Goal: Information Seeking & Learning: Learn about a topic

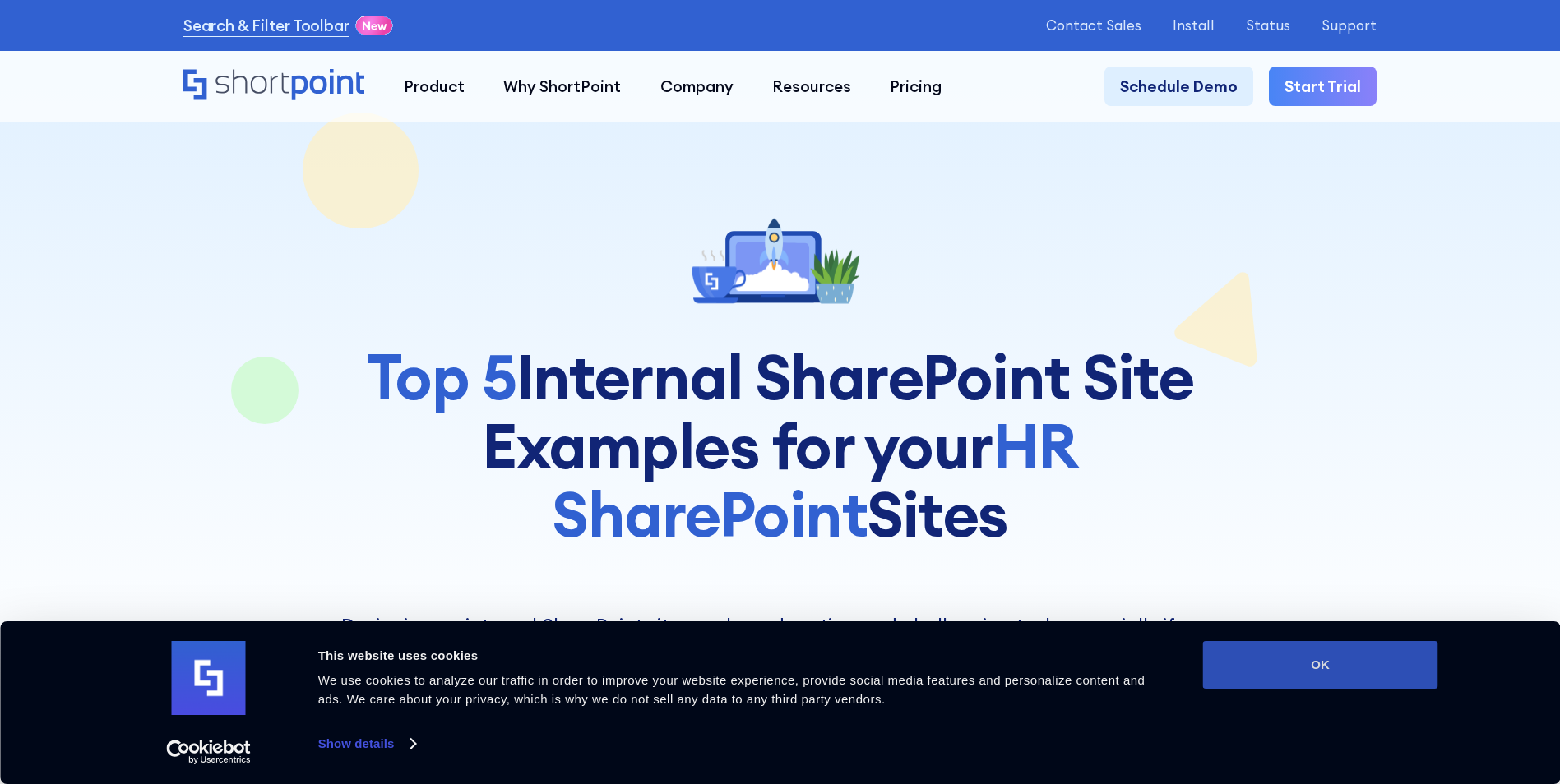
click at [1354, 663] on button "OK" at bounding box center [1320, 664] width 235 height 47
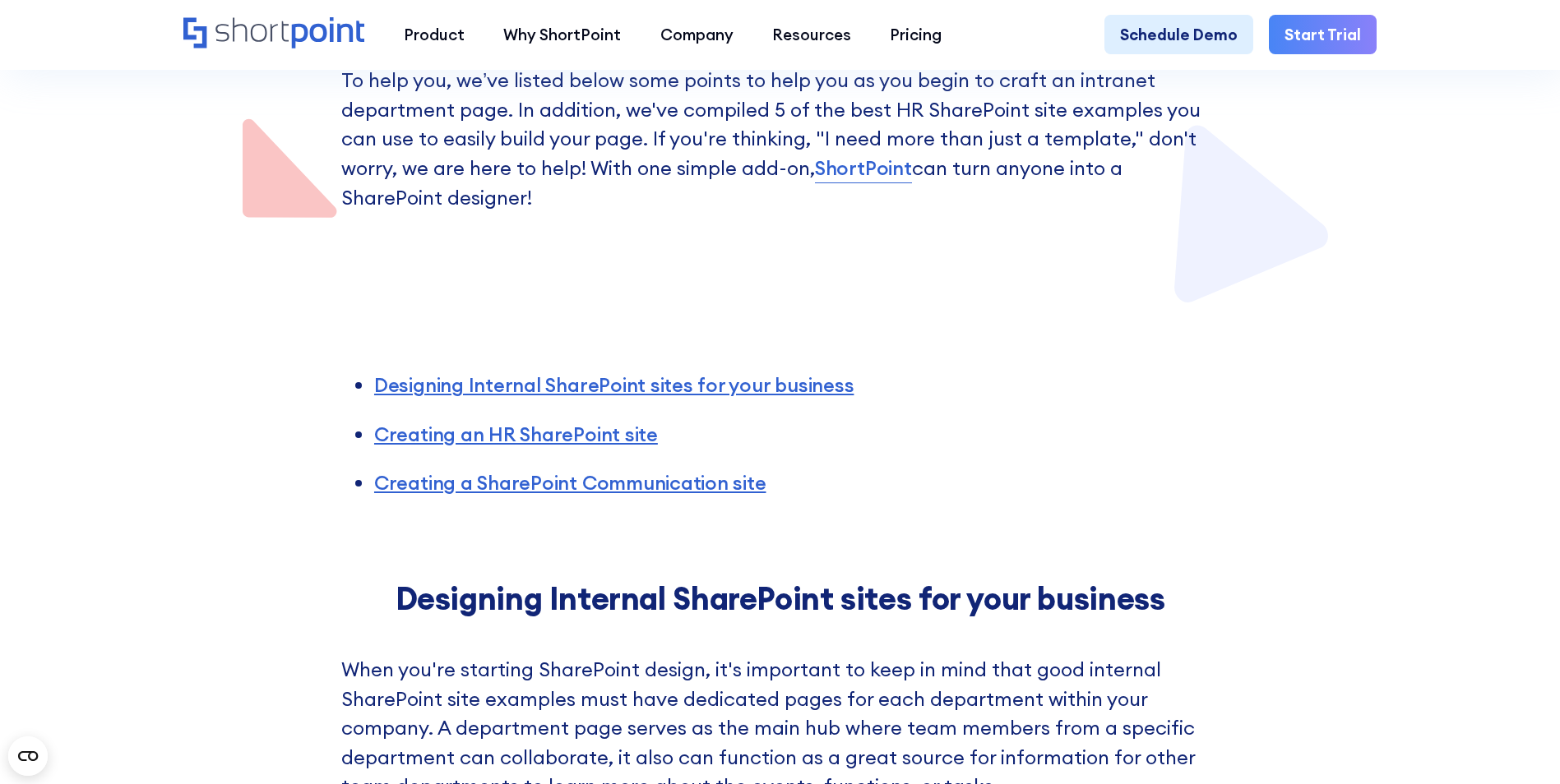
scroll to position [822, 0]
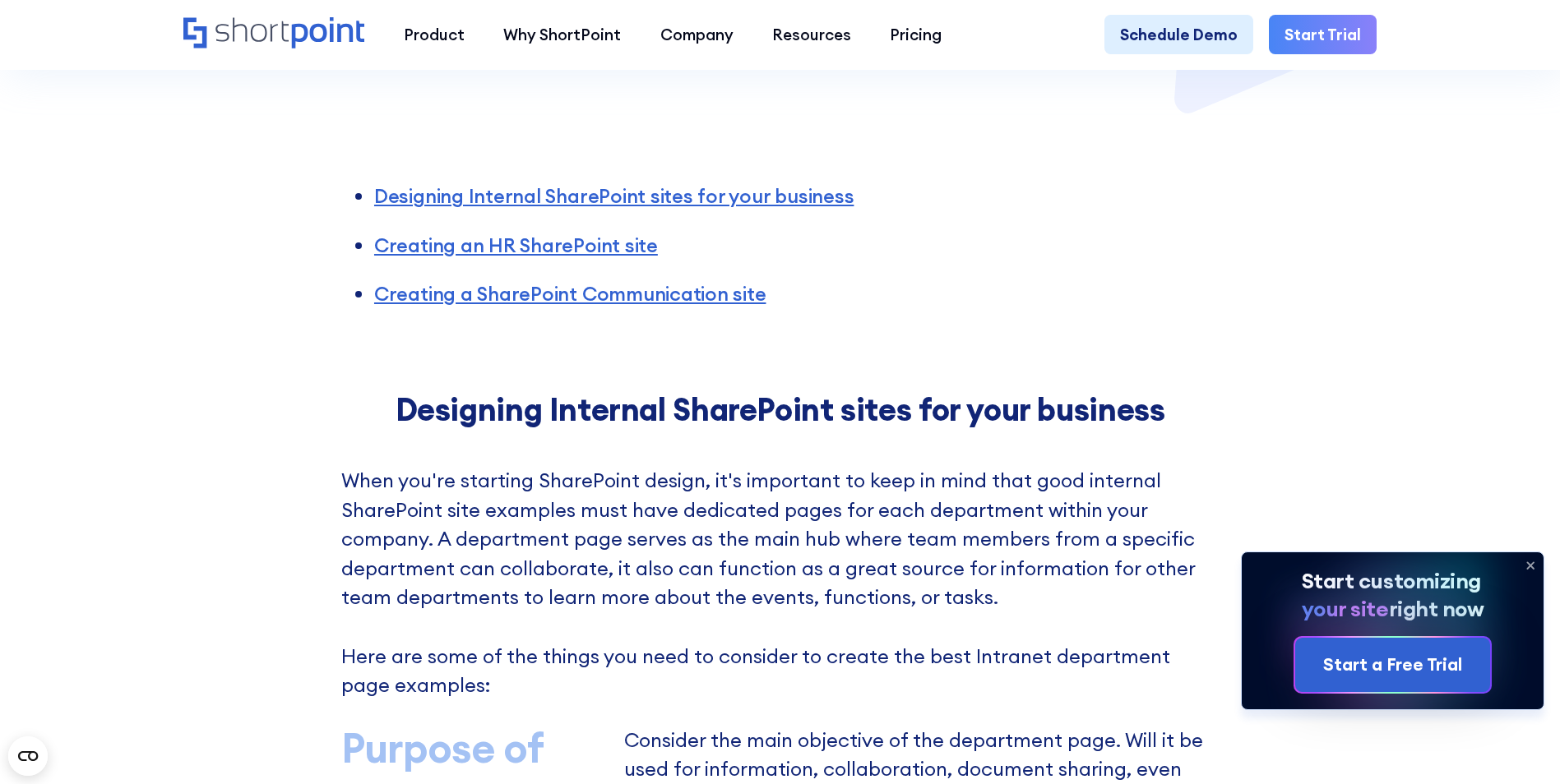
click at [1528, 562] on icon at bounding box center [1530, 565] width 7 height 7
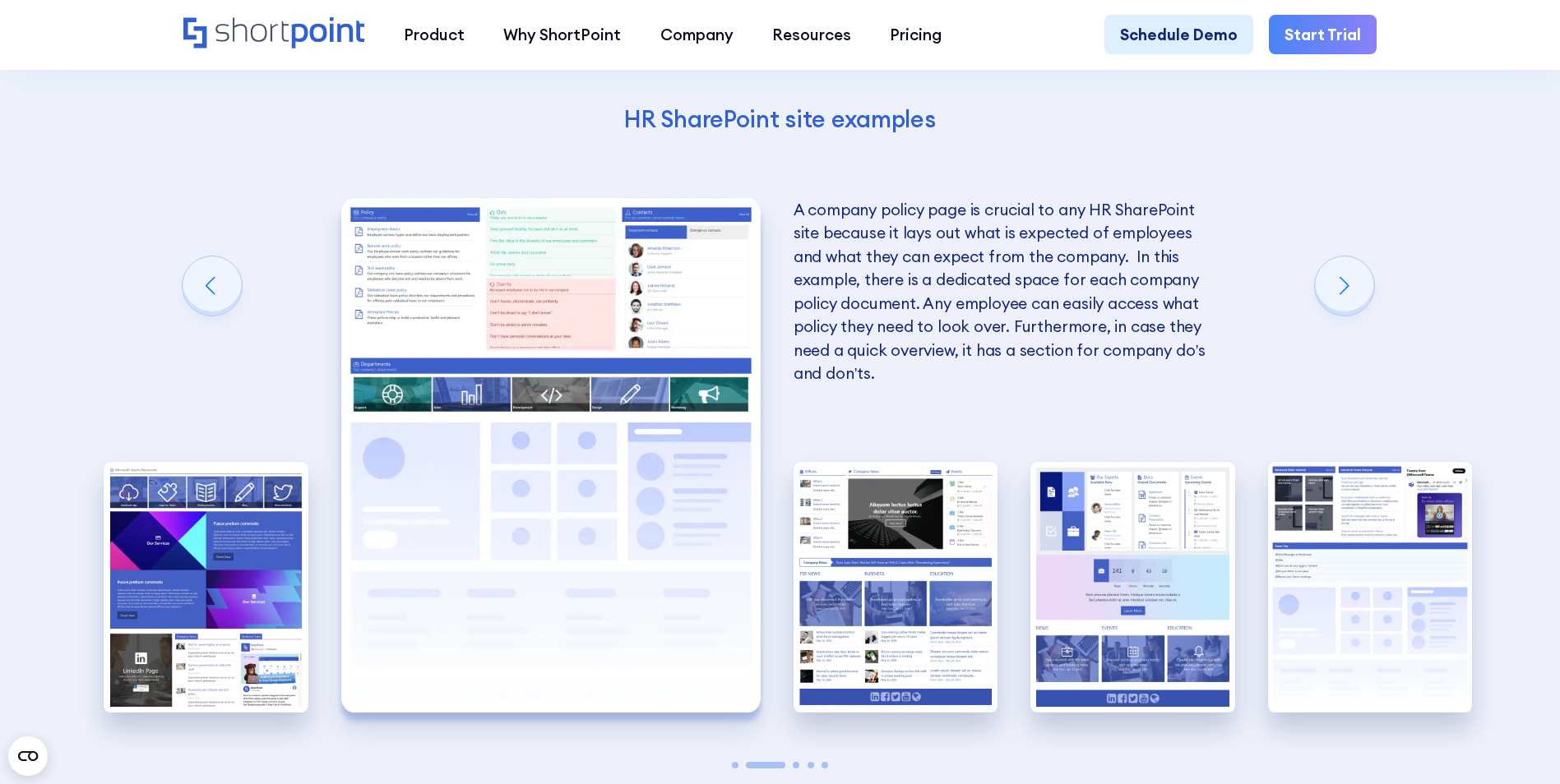
scroll to position [3370, 0]
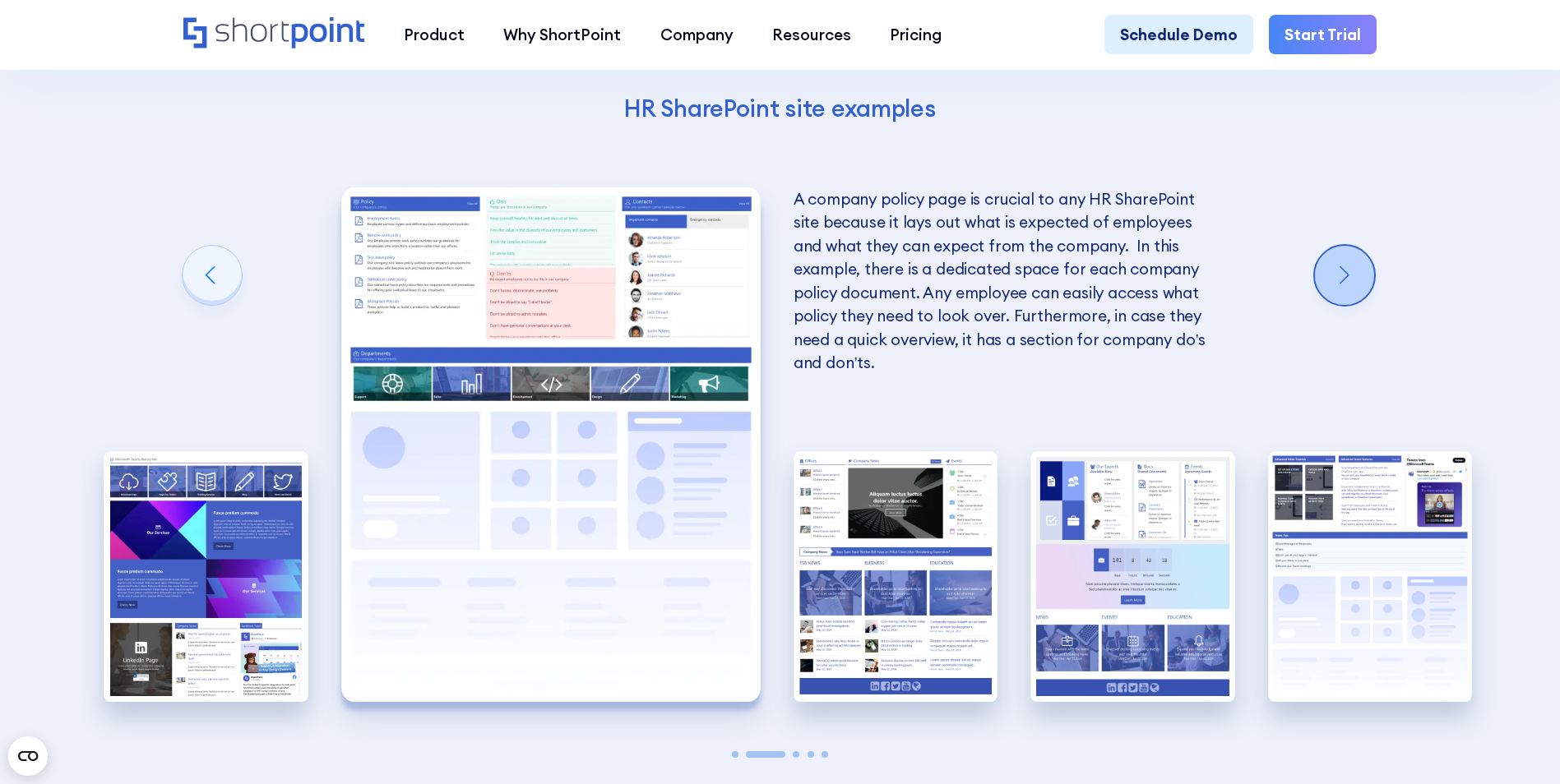
click at [1355, 298] on div "Next slide" at bounding box center [1345, 275] width 59 height 59
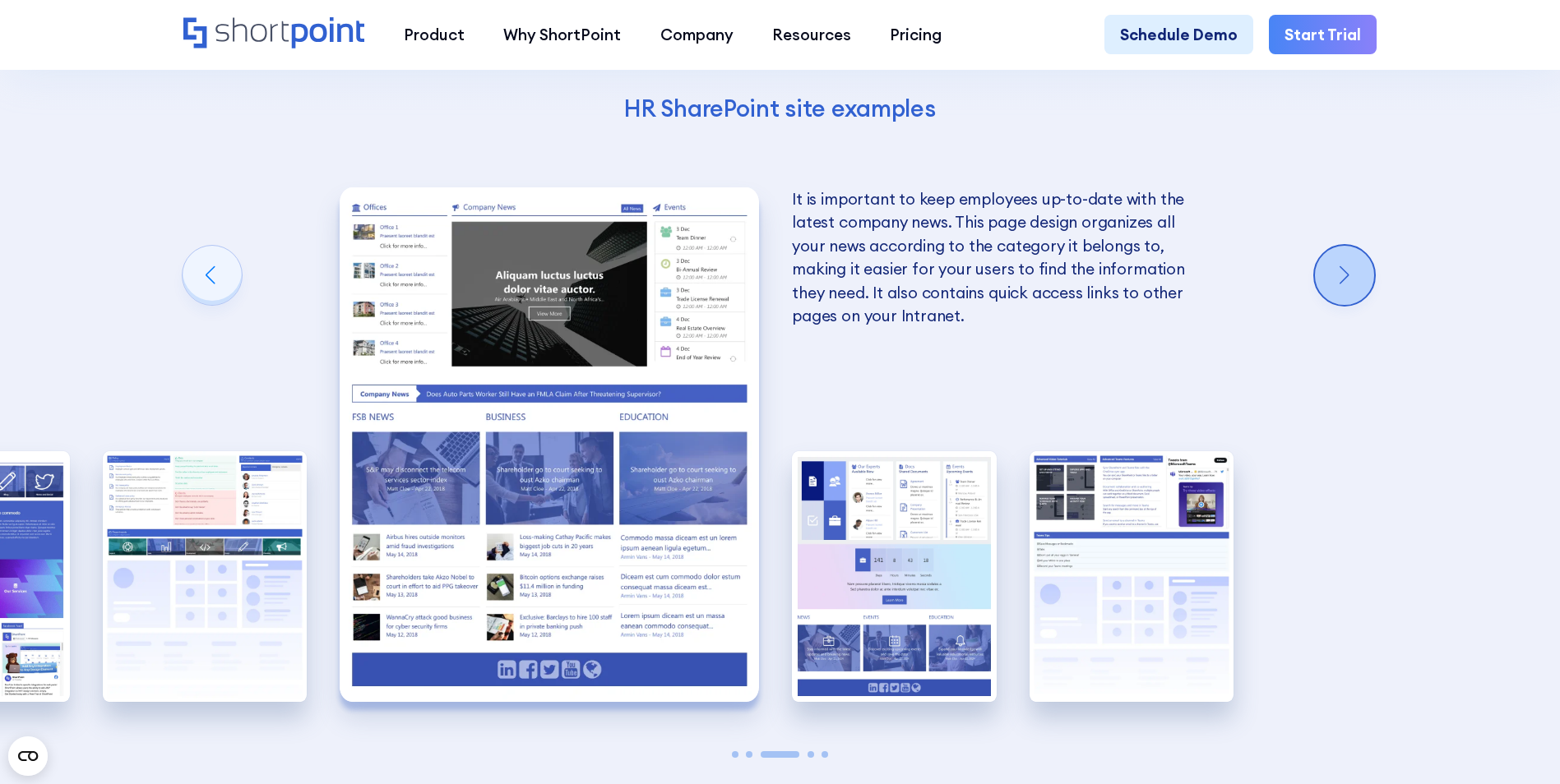
click at [1355, 298] on div "Next slide" at bounding box center [1345, 275] width 59 height 59
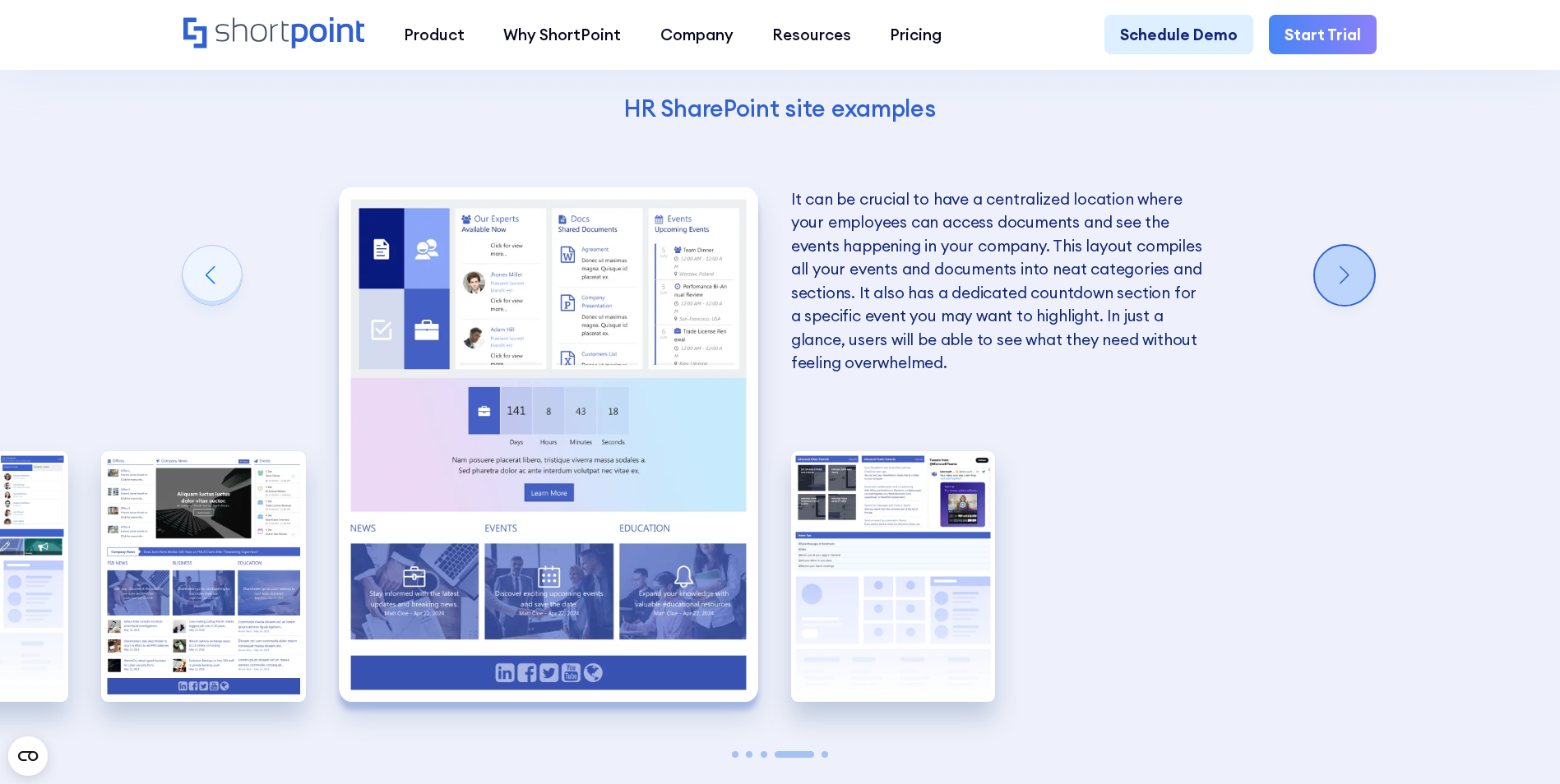
click at [1355, 298] on div "Next slide" at bounding box center [1345, 275] width 59 height 59
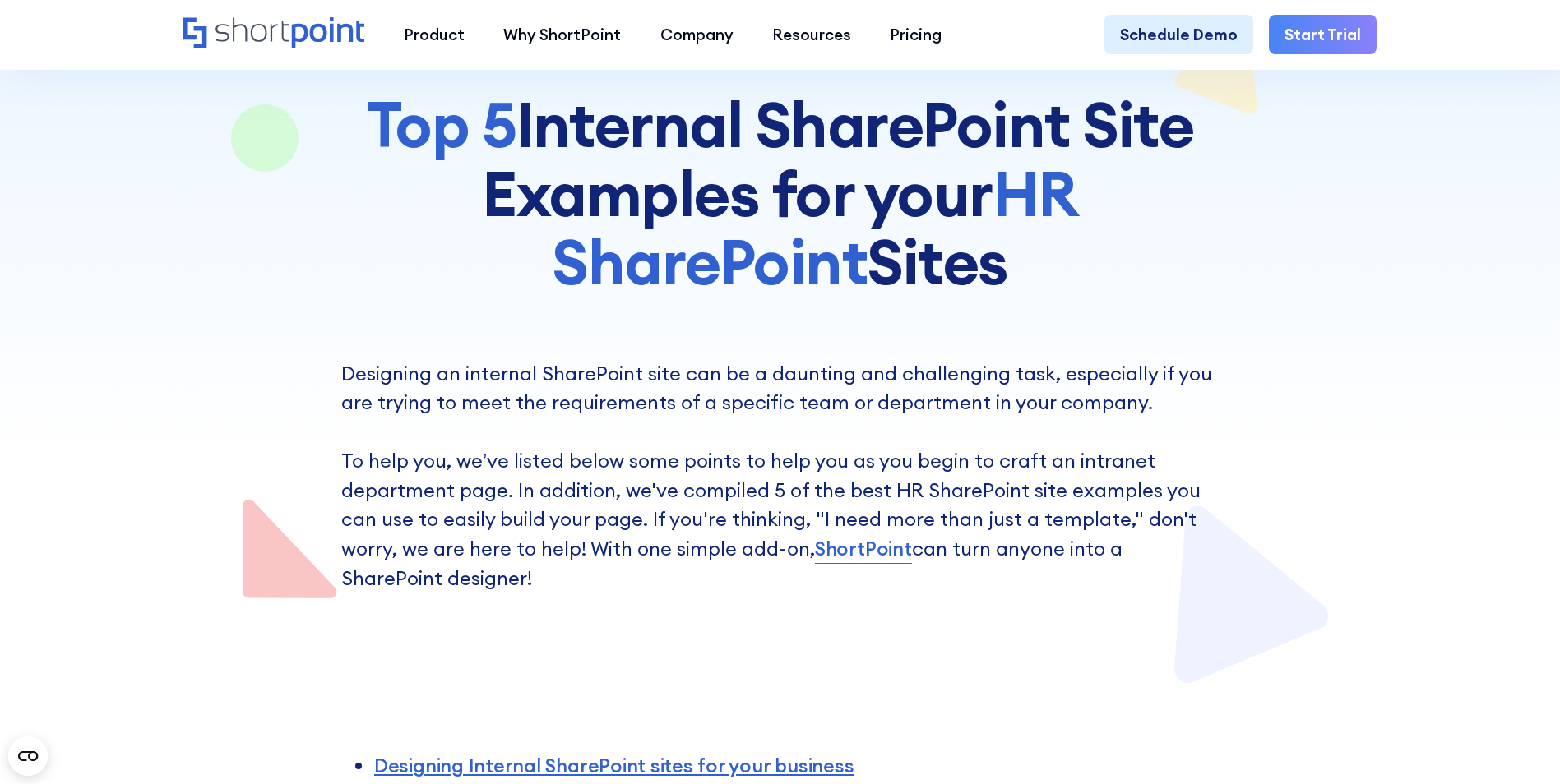
scroll to position [6001, 0]
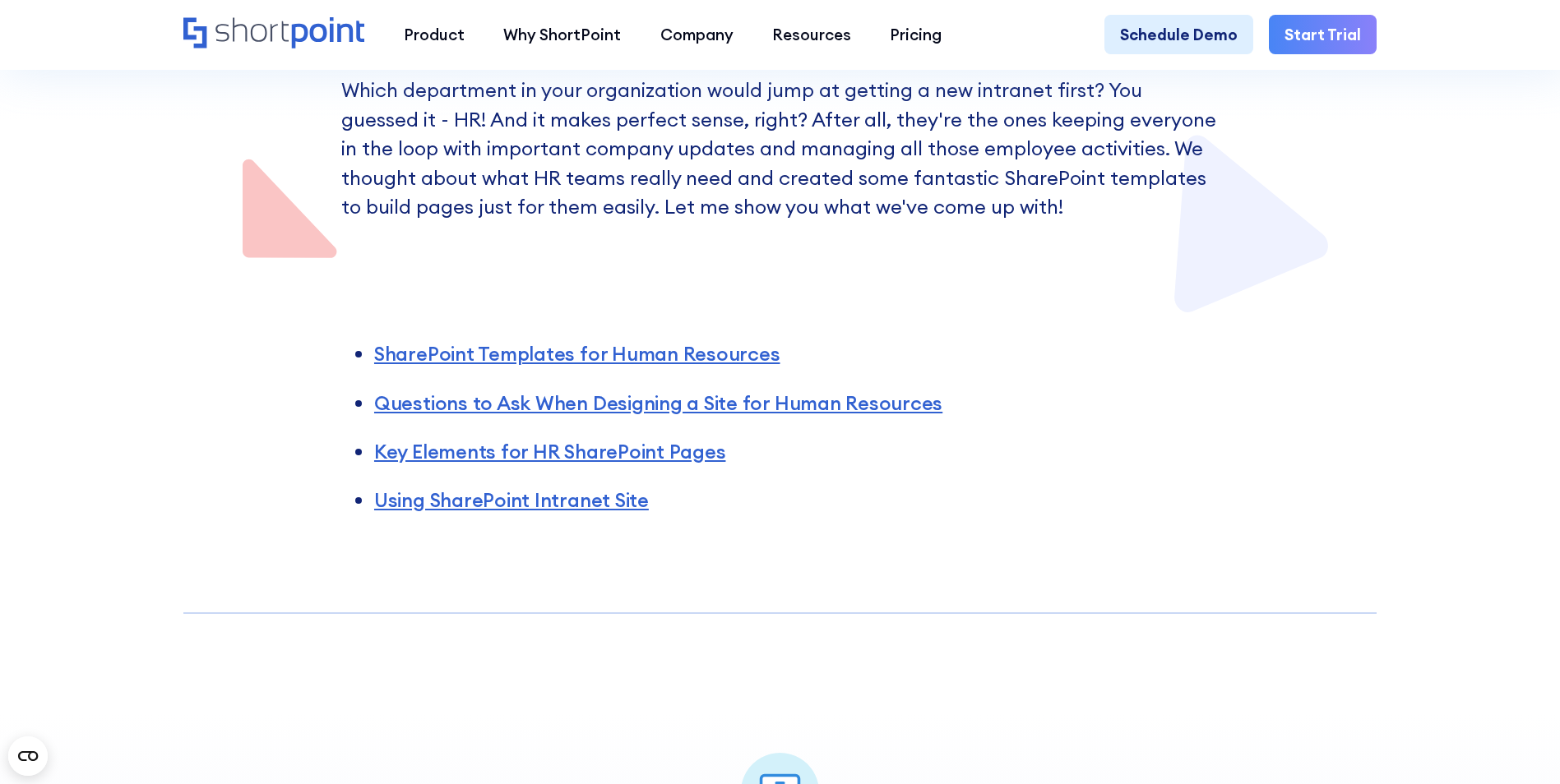
scroll to position [493, 0]
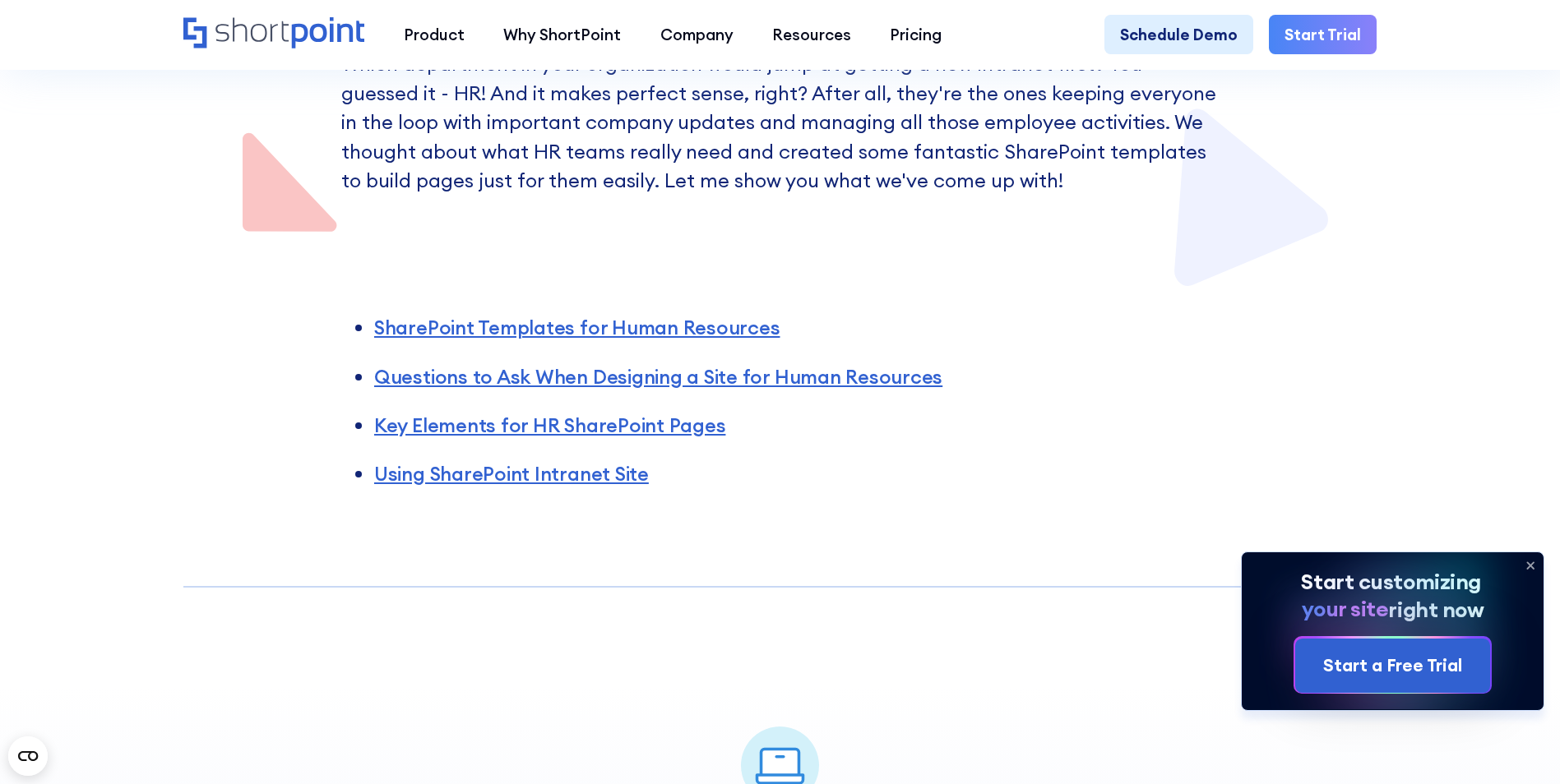
click at [1532, 565] on icon at bounding box center [1530, 565] width 7 height 7
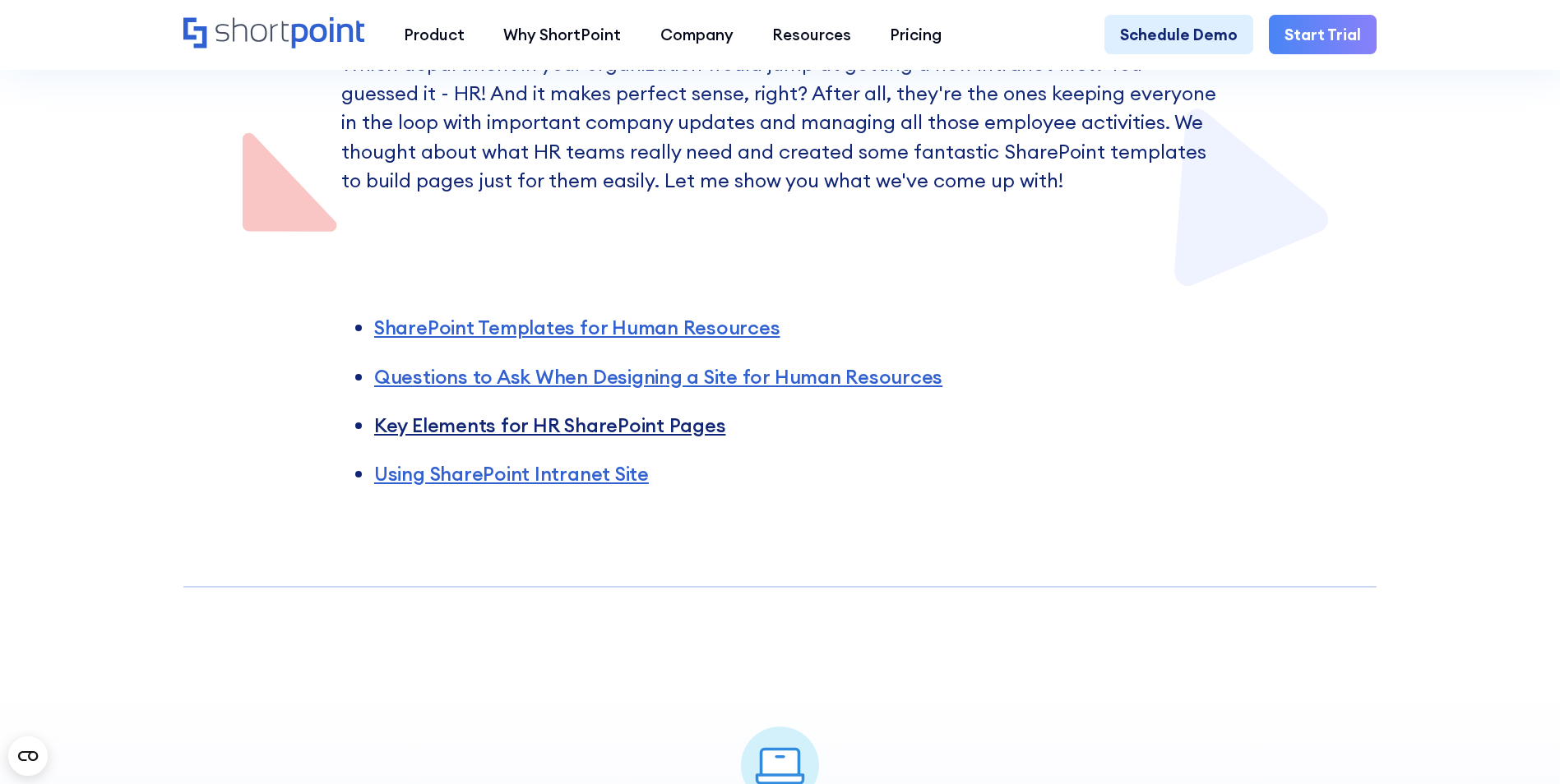
click at [674, 436] on link "Key Elements for HR SharePoint Pages" at bounding box center [549, 425] width 351 height 25
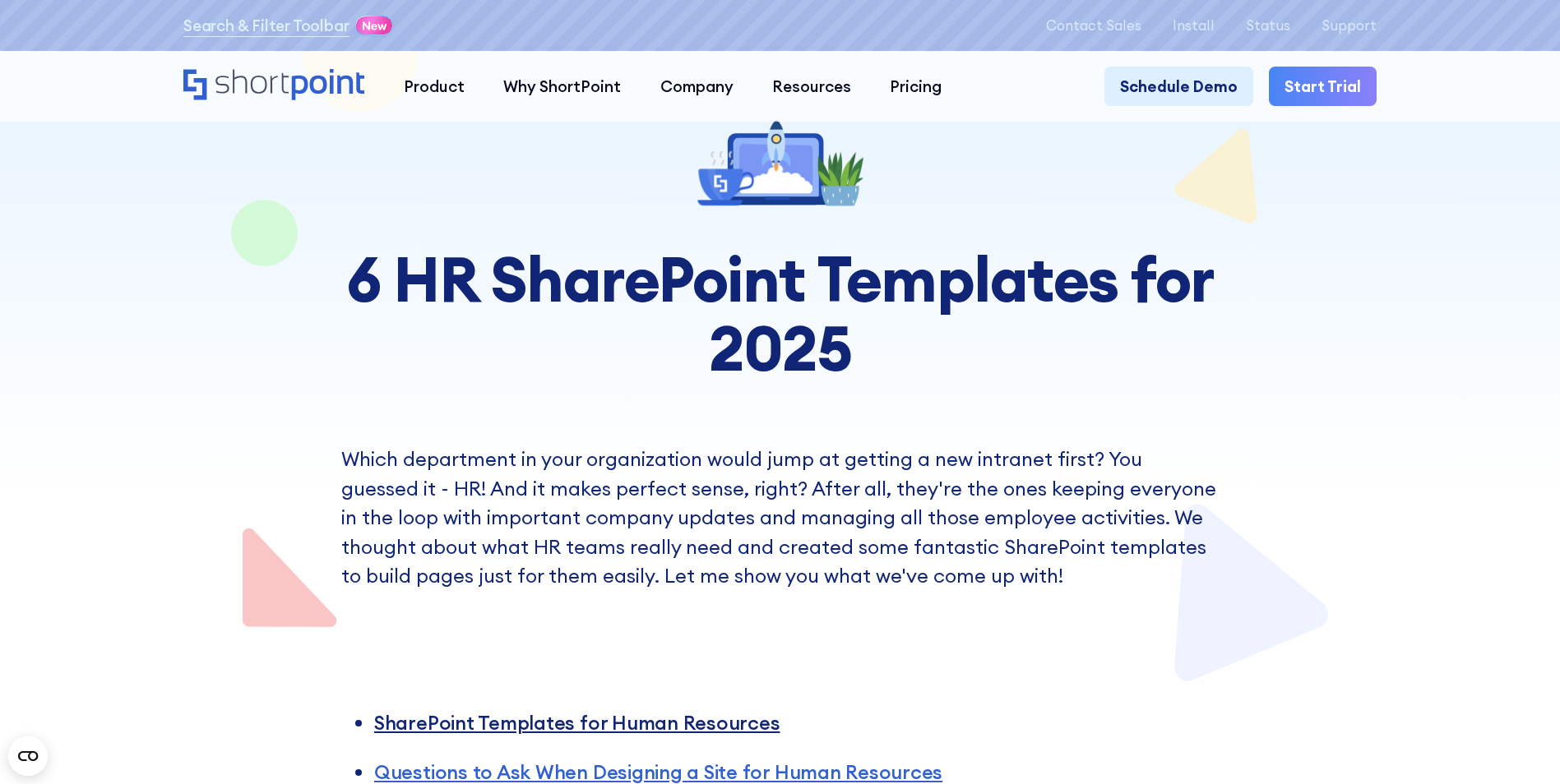
scroll to position [493, 0]
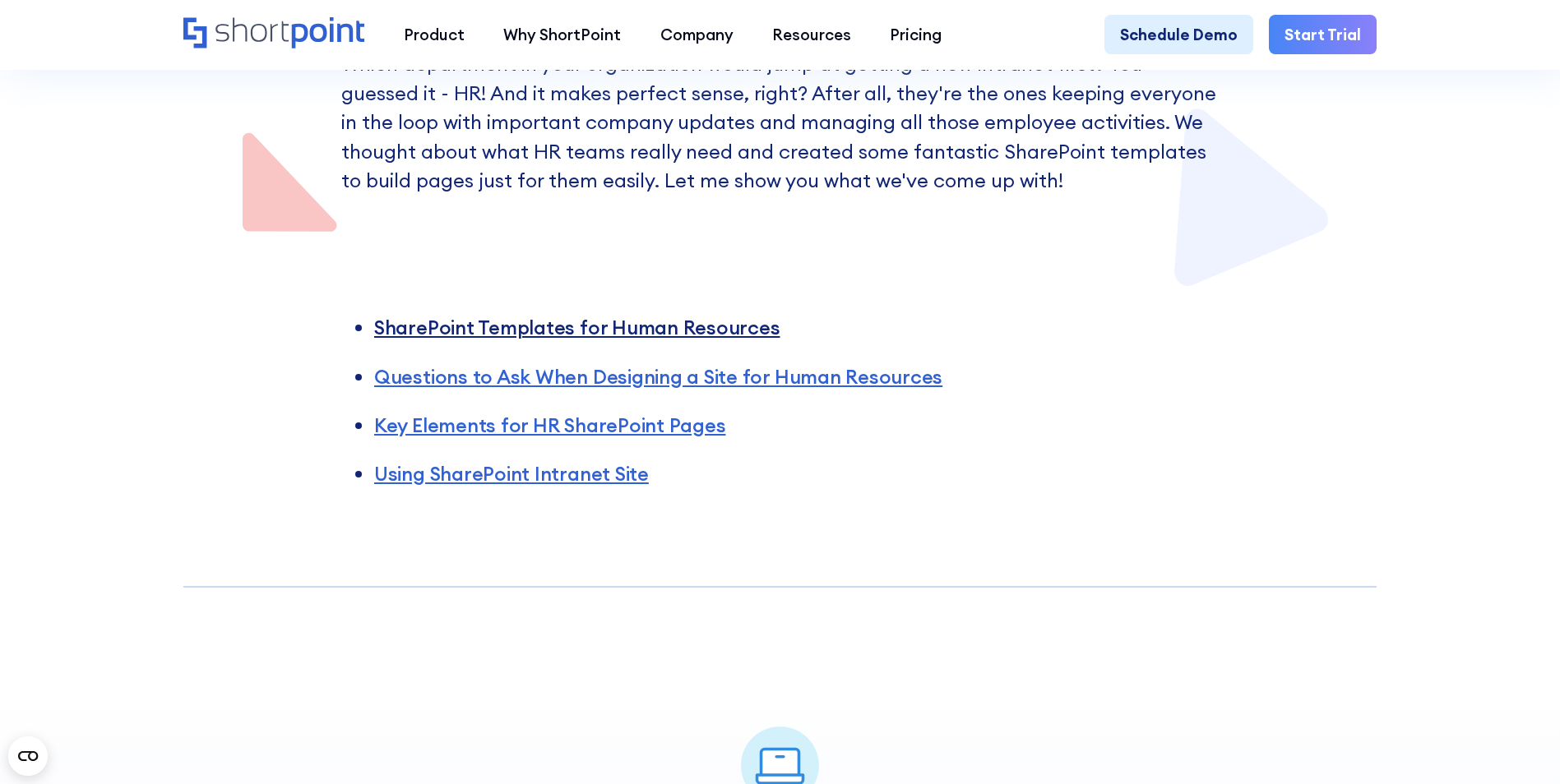
click at [673, 336] on link "SharePoint Templates for Human Resources" at bounding box center [577, 326] width 406 height 25
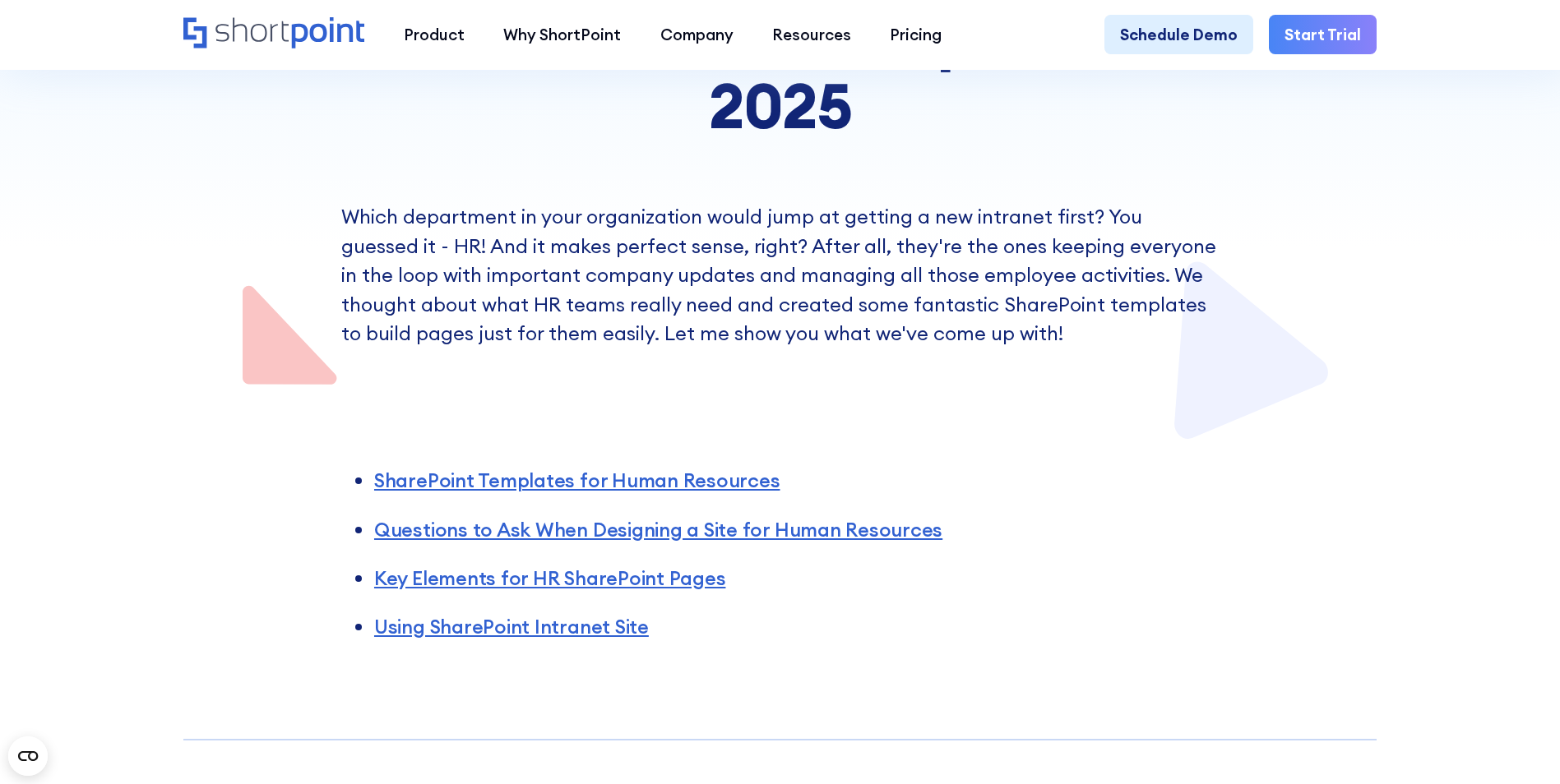
scroll to position [490, 0]
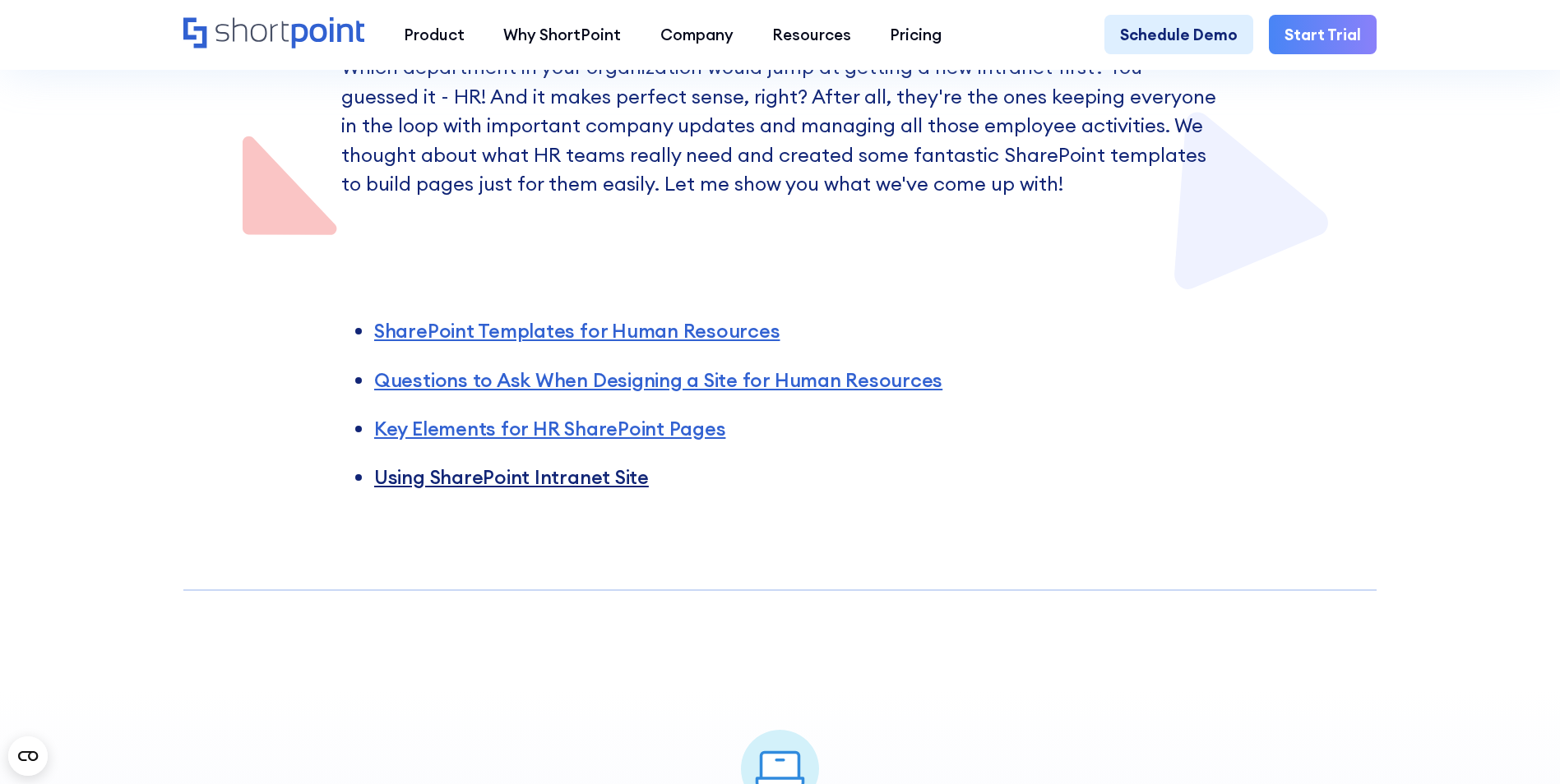
click at [563, 486] on link "Using SharePoint Intranet Site" at bounding box center [511, 476] width 275 height 25
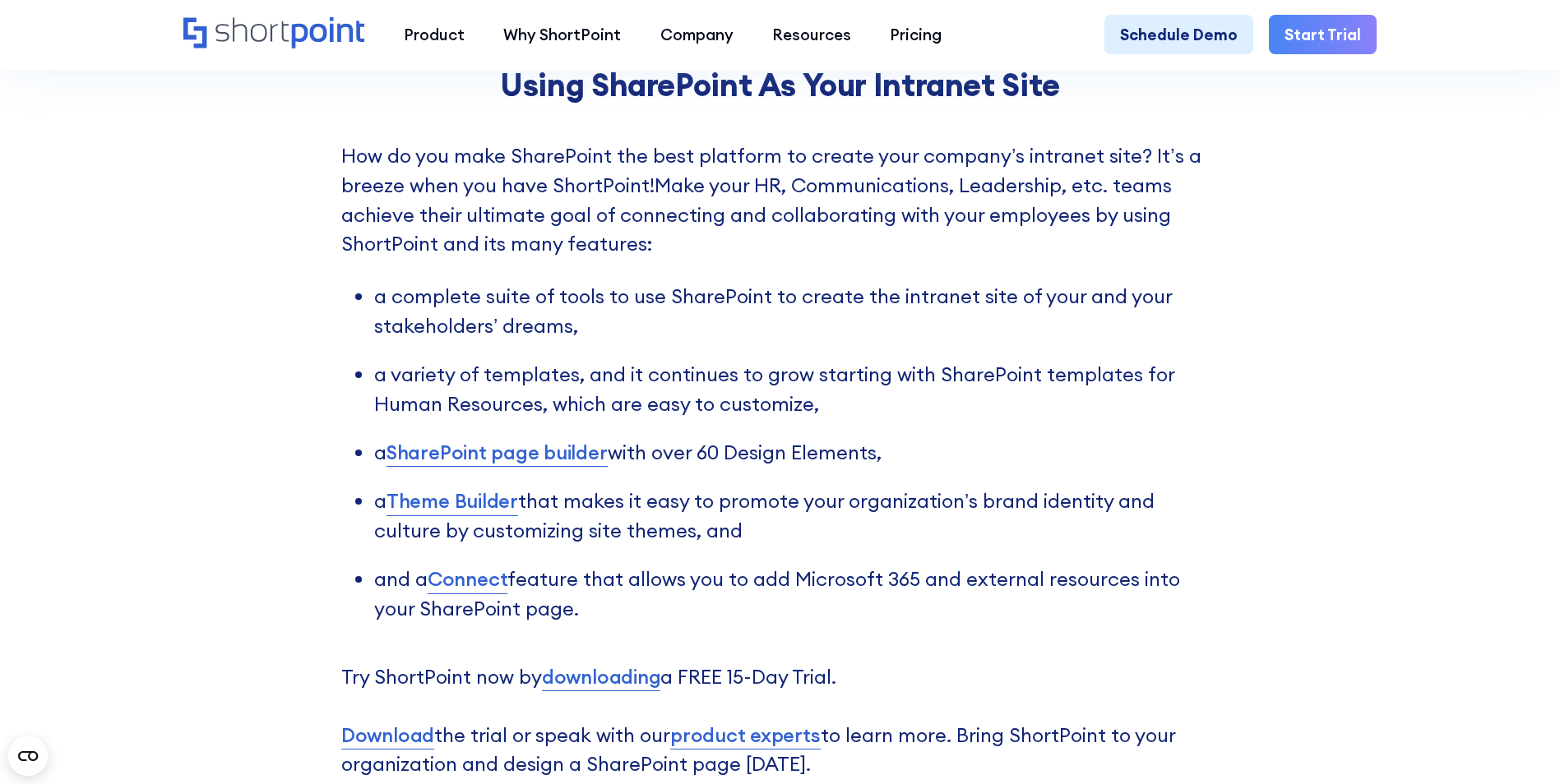
scroll to position [5869, 0]
click at [571, 467] on link "SharePoint page builder" at bounding box center [497, 452] width 221 height 30
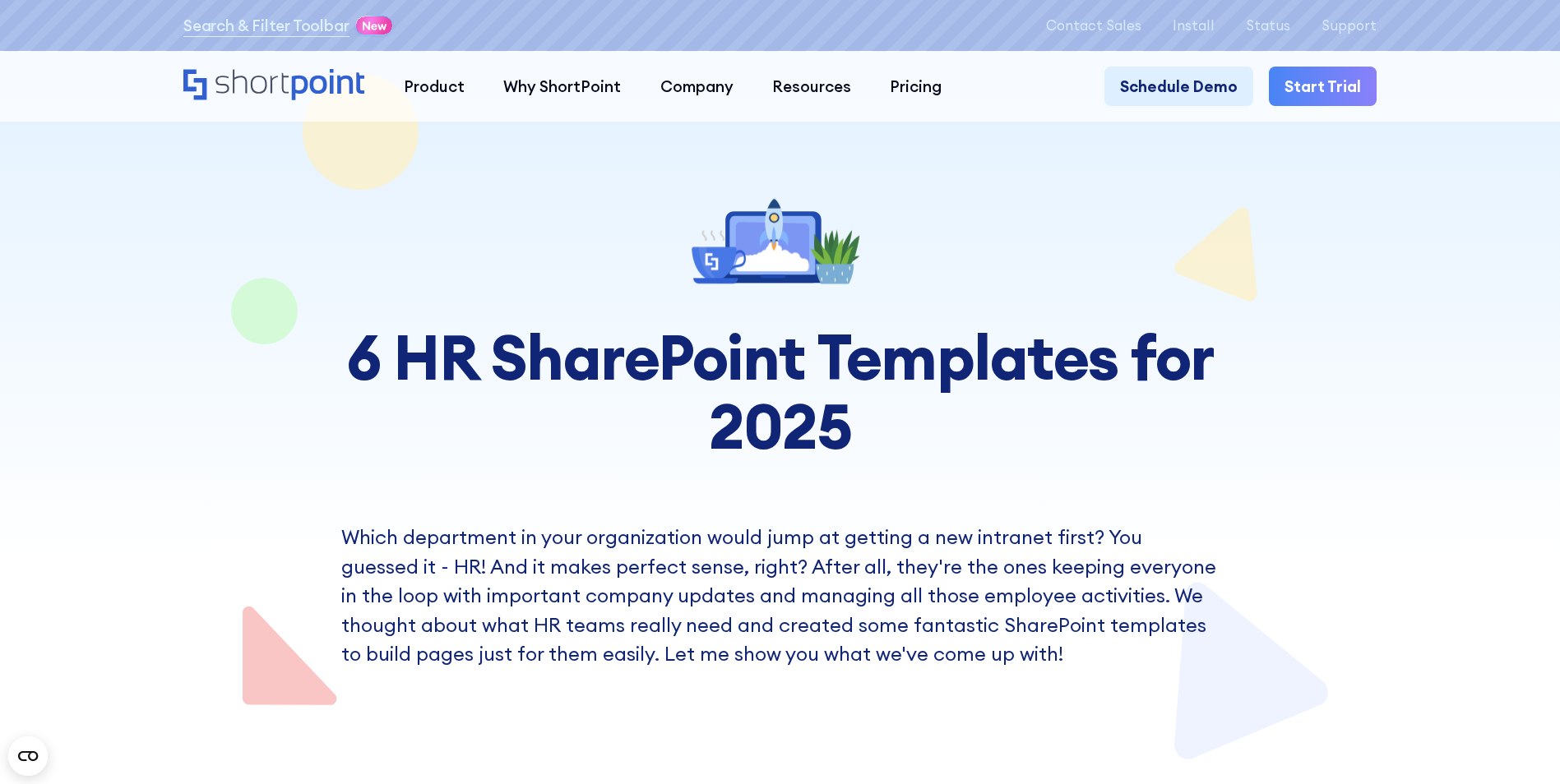
scroll to position [0, 0]
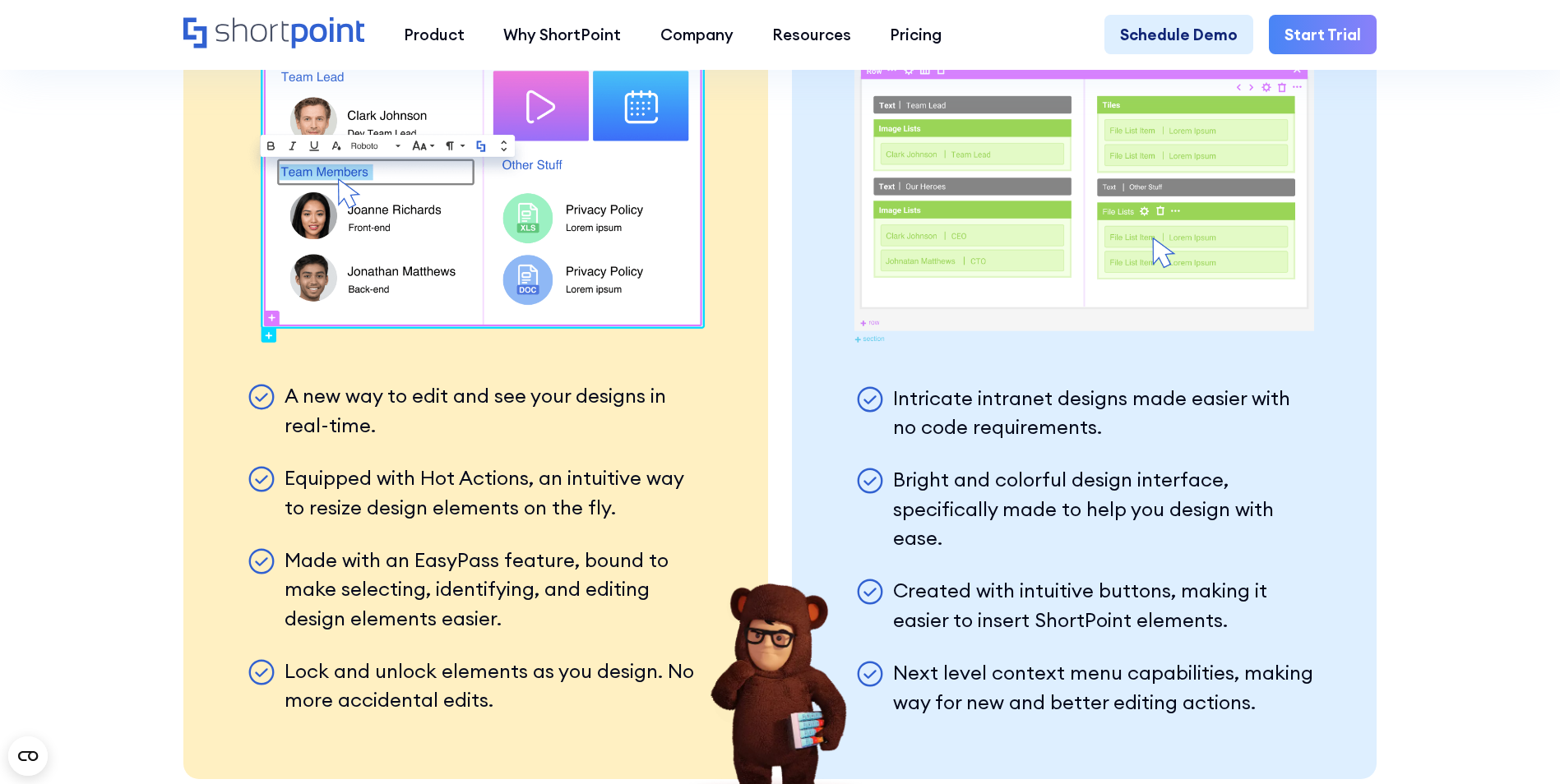
scroll to position [5014, 0]
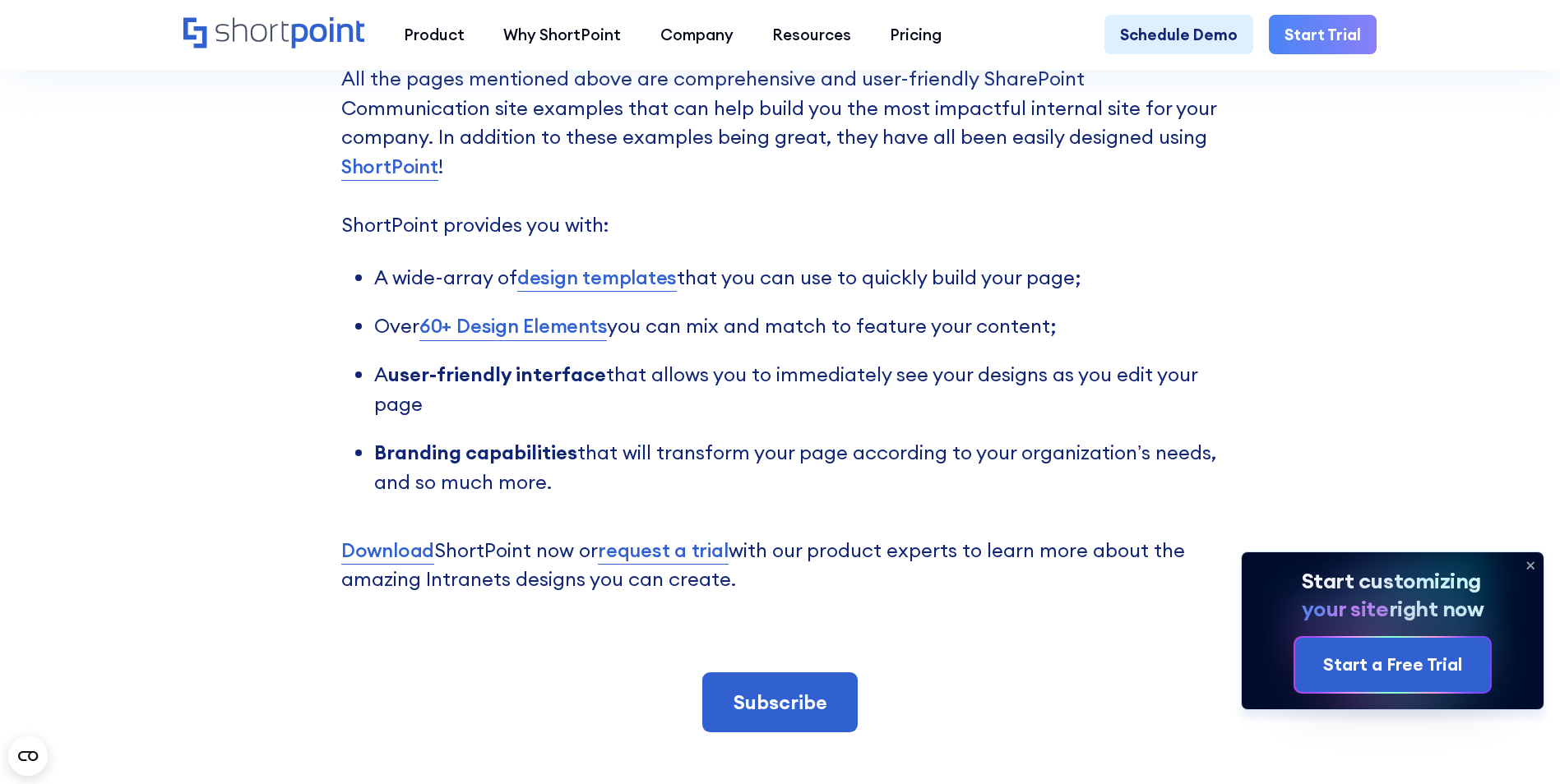
scroll to position [4685, 0]
